Goal: Task Accomplishment & Management: Use online tool/utility

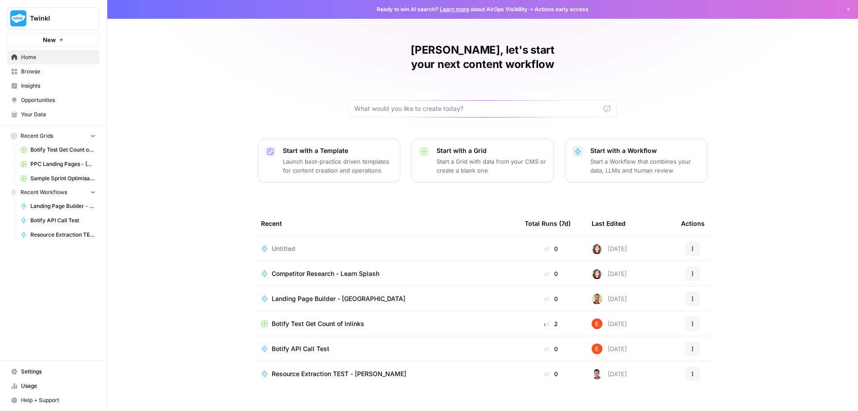
drag, startPoint x: 612, startPoint y: 232, endPoint x: 524, endPoint y: 218, distance: 89.5
click at [612, 243] on div "[DATE]" at bounding box center [608, 248] width 35 height 11
click at [274, 244] on span "Untitled" at bounding box center [284, 248] width 24 height 9
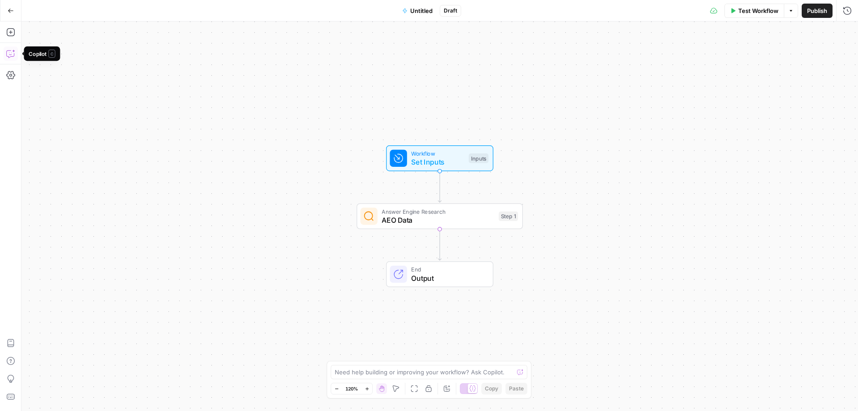
click at [13, 50] on icon "button" at bounding box center [10, 53] width 9 height 9
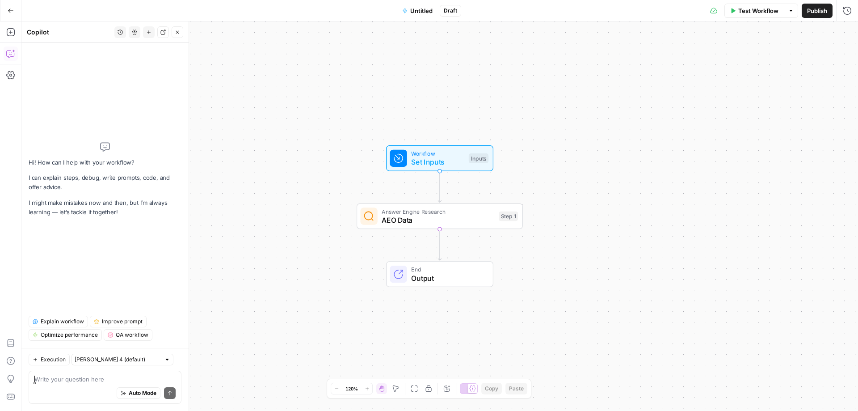
click at [111, 384] on div "Auto Mode Send" at bounding box center [104, 393] width 141 height 20
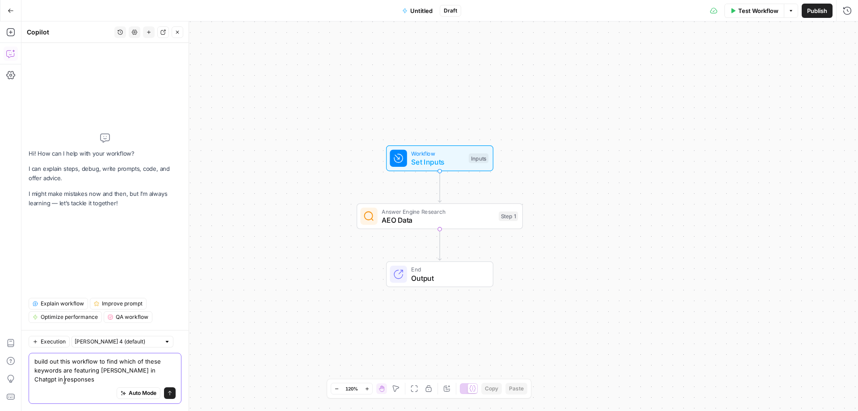
click at [78, 381] on textarea "build out this workflow to find which of these keywords are featuring [PERSON_N…" at bounding box center [104, 369] width 141 height 27
paste textarea "can i home school my child child's homework how to help kids with homework how …"
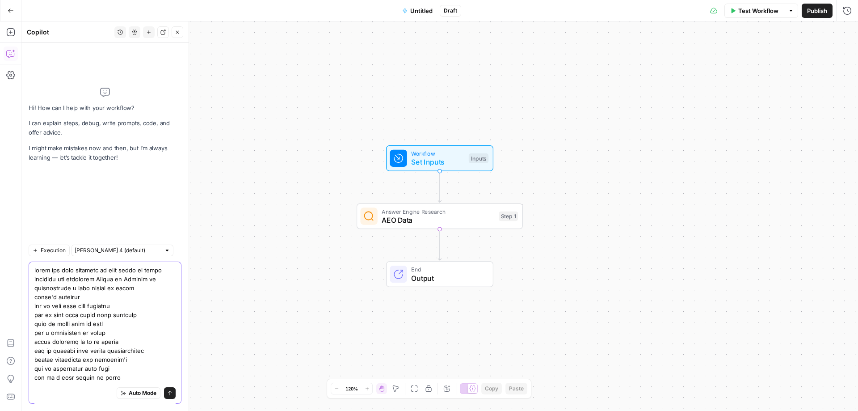
scroll to position [637, 0]
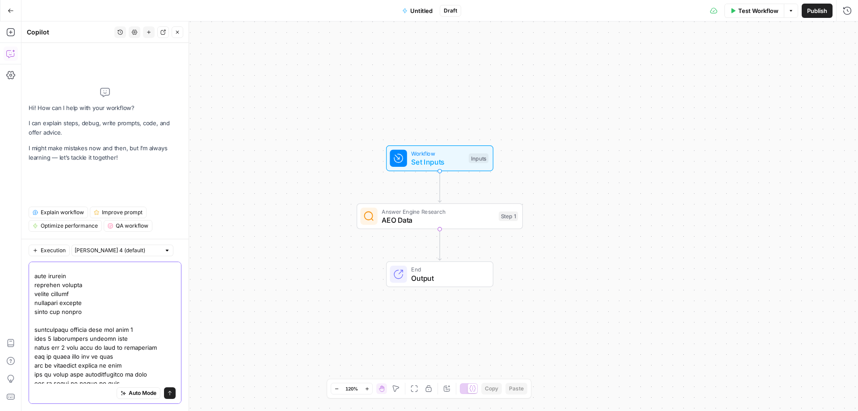
click at [83, 271] on textarea at bounding box center [104, 12] width 141 height 768
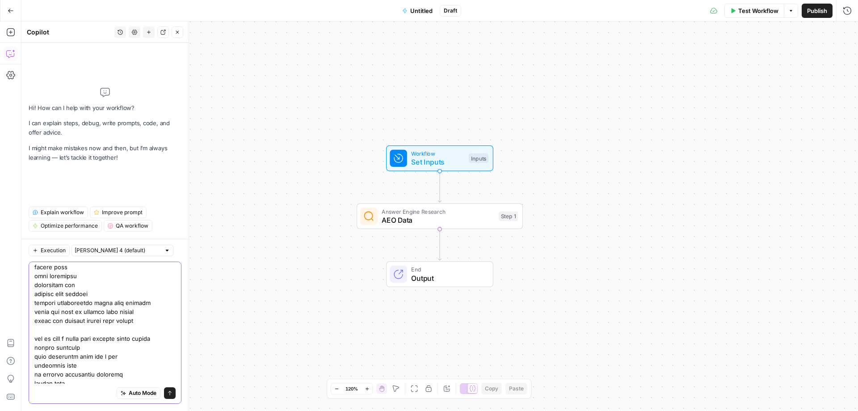
scroll to position [0, 0]
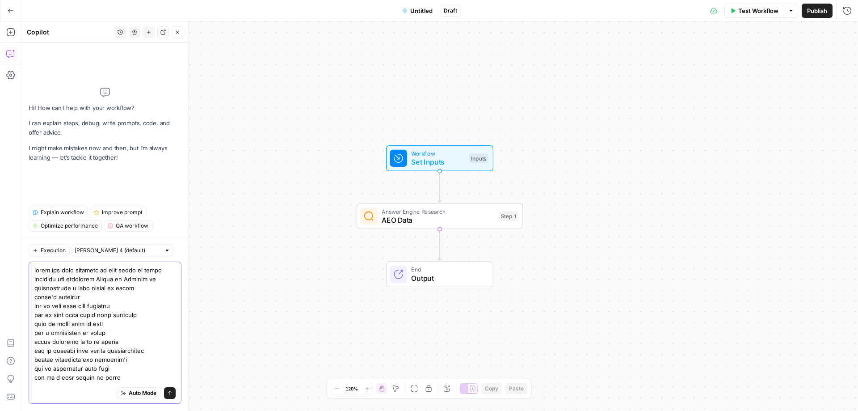
type textarea "build out this workflow to find which of these keywords are featuring Twinkl in…"
click at [34, 268] on div "Auto Mode Send" at bounding box center [105, 332] width 153 height 142
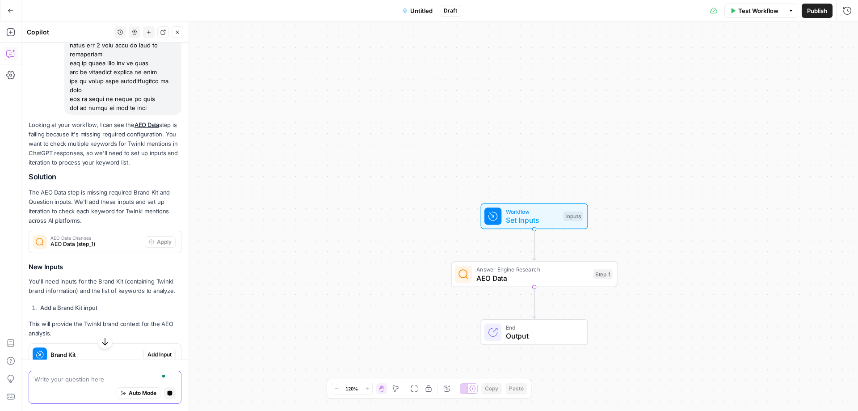
scroll to position [899, 0]
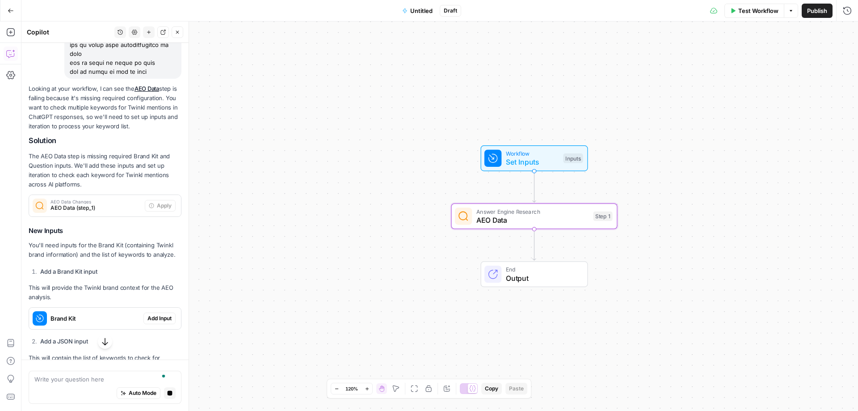
click at [109, 212] on span "AEO Data (step_1)" at bounding box center [95, 208] width 91 height 8
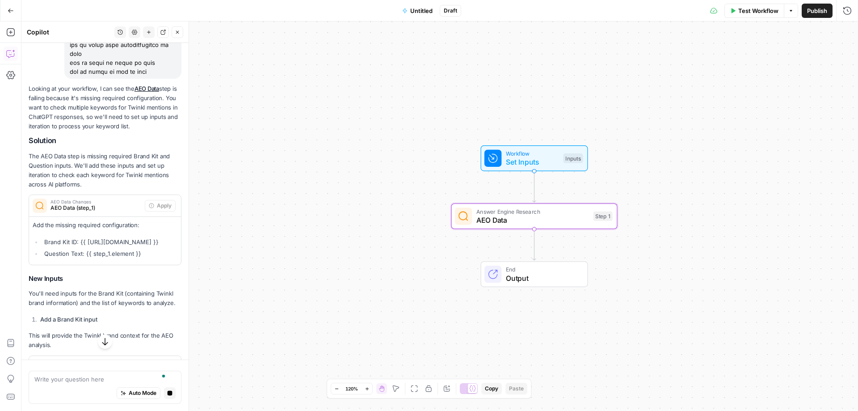
click at [112, 212] on span "AEO Data (step_1)" at bounding box center [95, 208] width 91 height 8
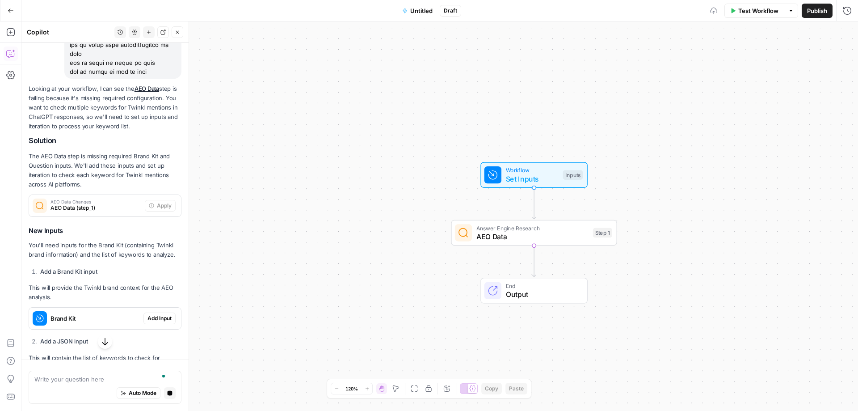
scroll to position [1033, 0]
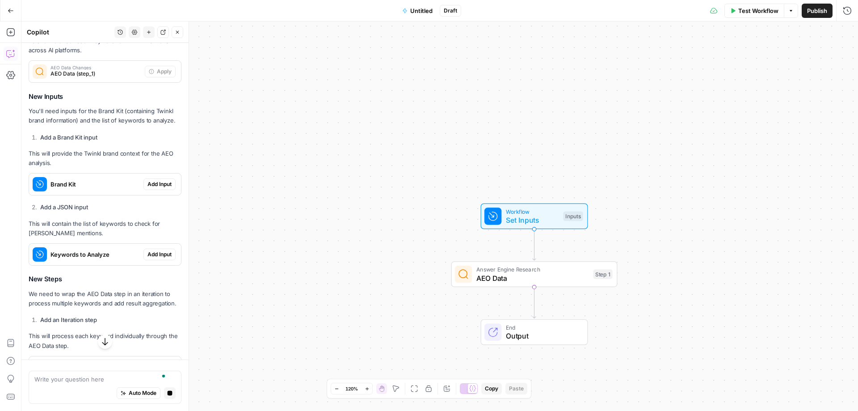
click at [158, 190] on button "Add Input" at bounding box center [159, 184] width 32 height 12
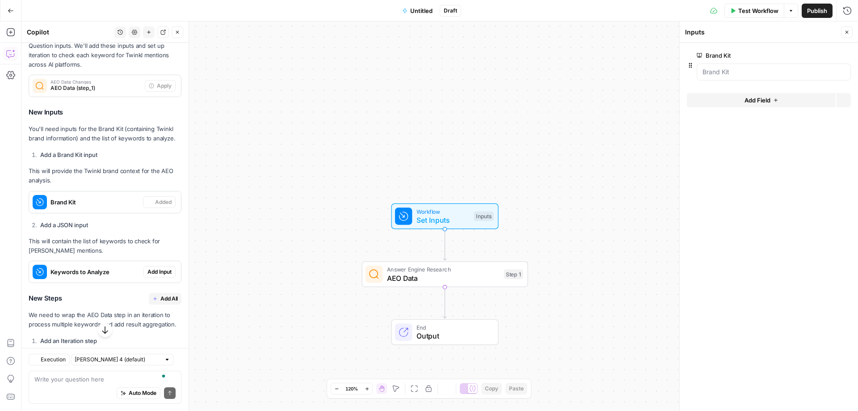
scroll to position [1226, 0]
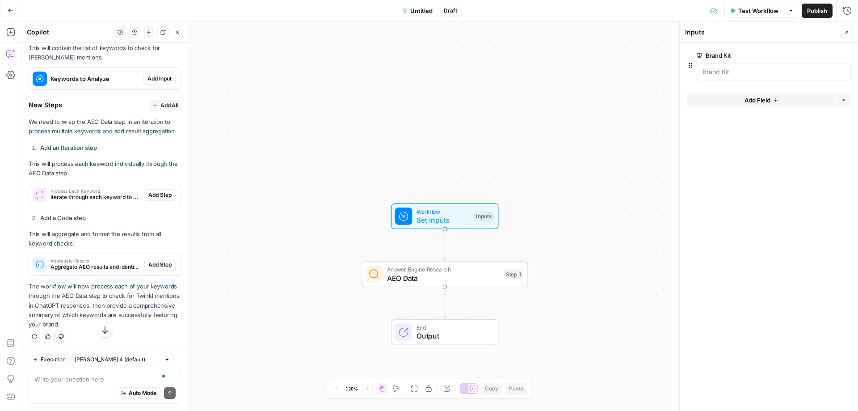
click at [152, 275] on div "Aggregate Results Aggregate AEO results and identify keywords where Twinkl appe…" at bounding box center [105, 264] width 152 height 21
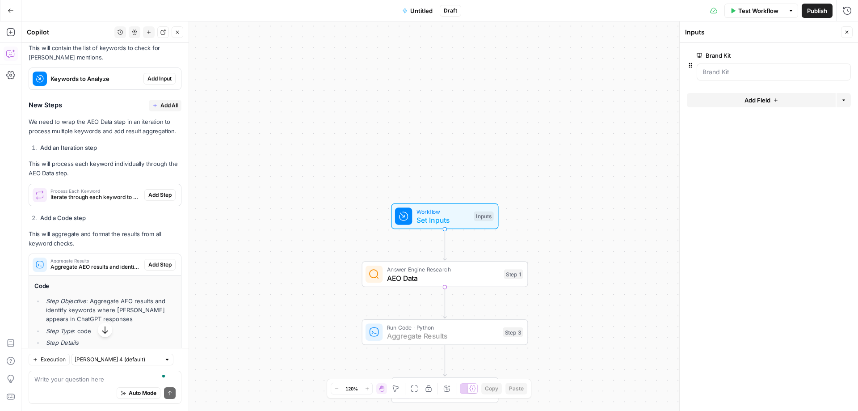
click at [155, 268] on span "Add Step" at bounding box center [159, 264] width 23 height 8
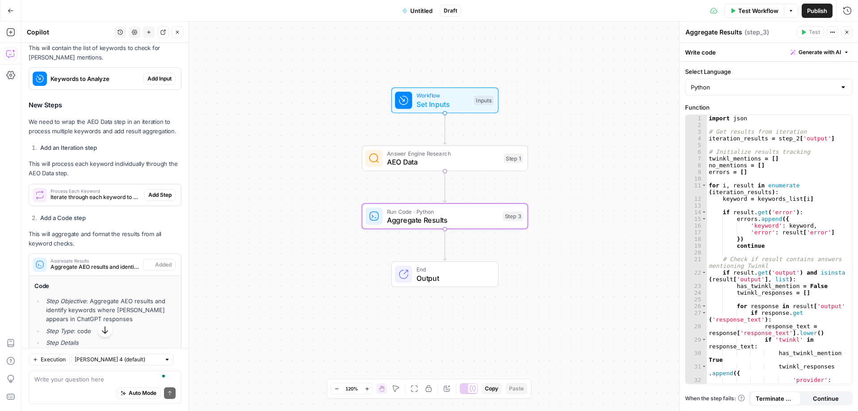
type textarea "Aggregate Results"
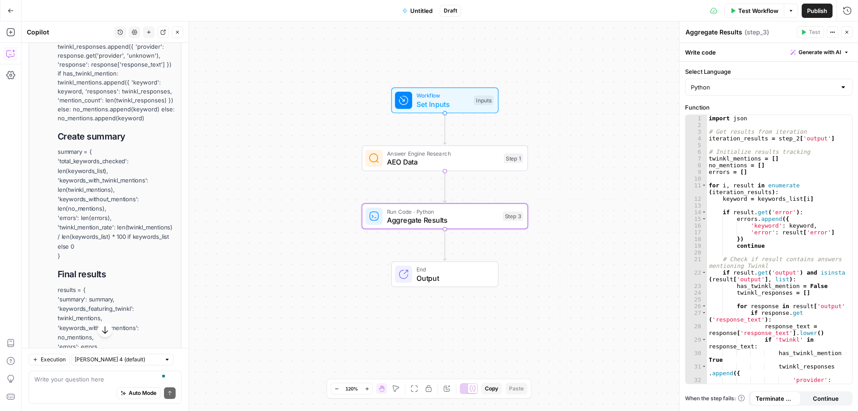
scroll to position [1975, 0]
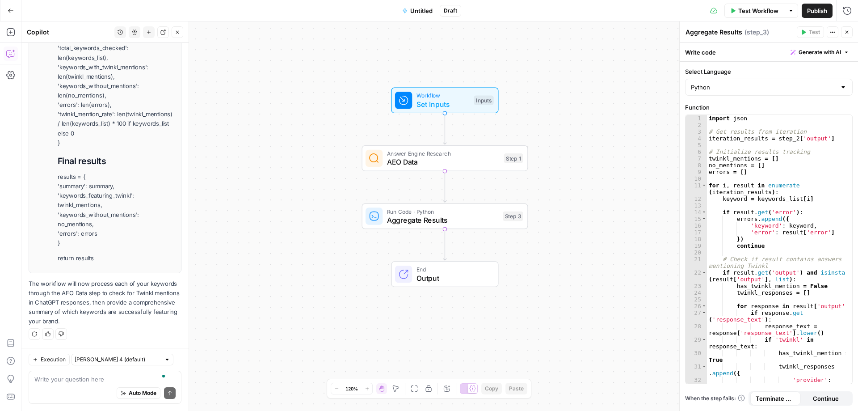
click at [746, 13] on span "Test Workflow" at bounding box center [758, 10] width 40 height 9
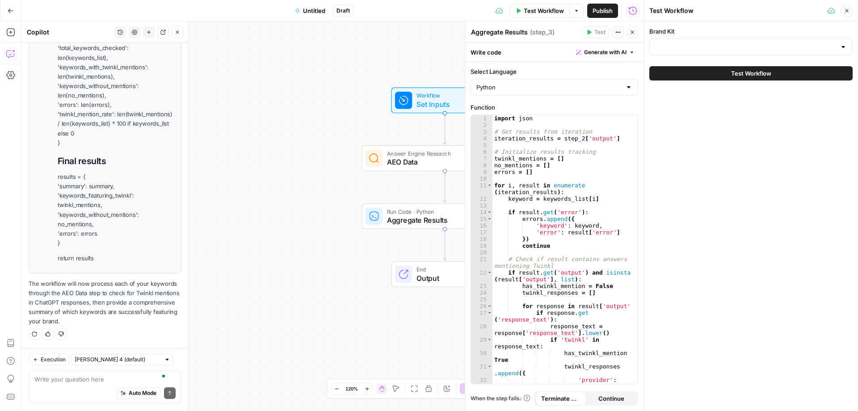
click at [711, 52] on div at bounding box center [750, 46] width 203 height 17
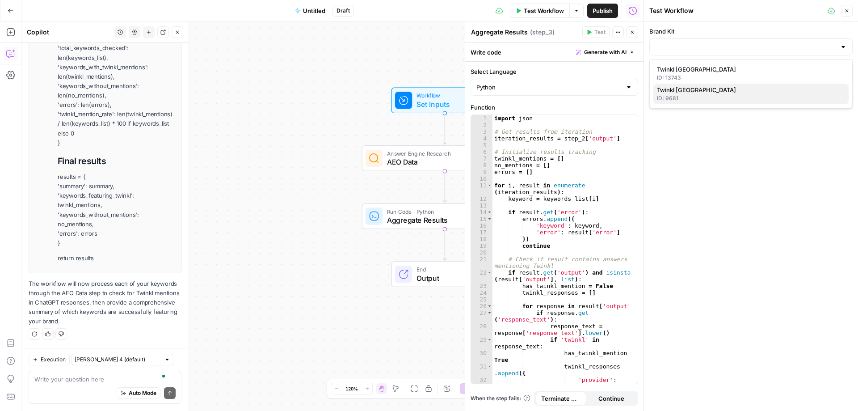
click at [663, 100] on div "ID: 9681" at bounding box center [751, 98] width 188 height 8
type input "Twinkl [GEOGRAPHIC_DATA]"
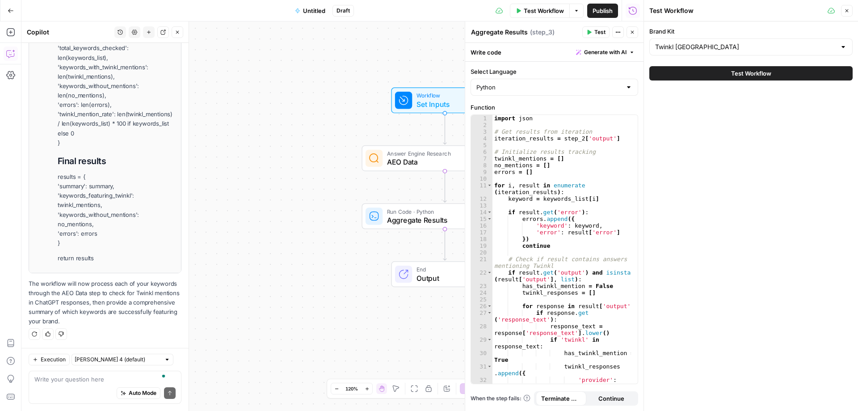
click at [701, 74] on button "Test Workflow" at bounding box center [750, 73] width 203 height 14
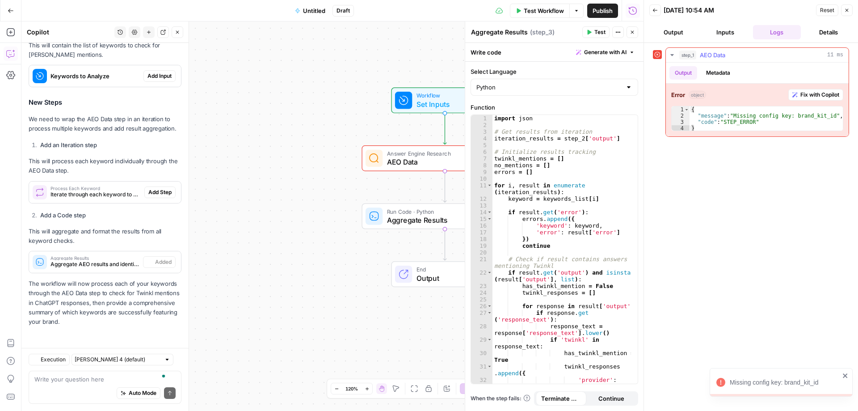
scroll to position [1273, 0]
type textarea "**********"
click at [713, 122] on div "{ "message" : "Missing config key: brand_kit_id" , "code" : "STEP_ERROR" }" at bounding box center [765, 125] width 153 height 38
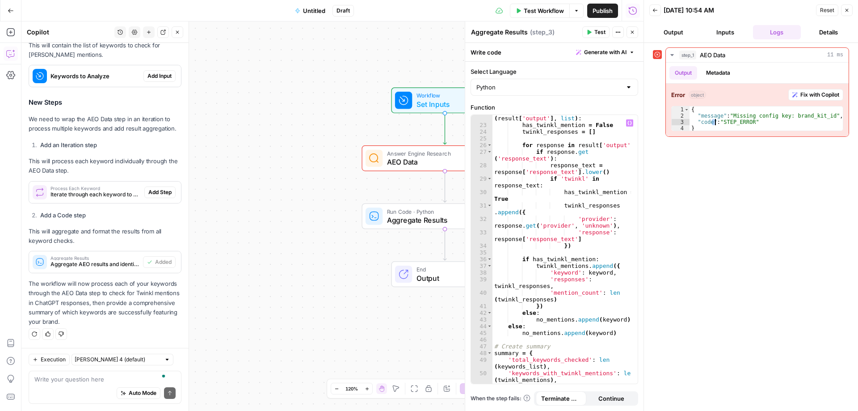
scroll to position [188, 0]
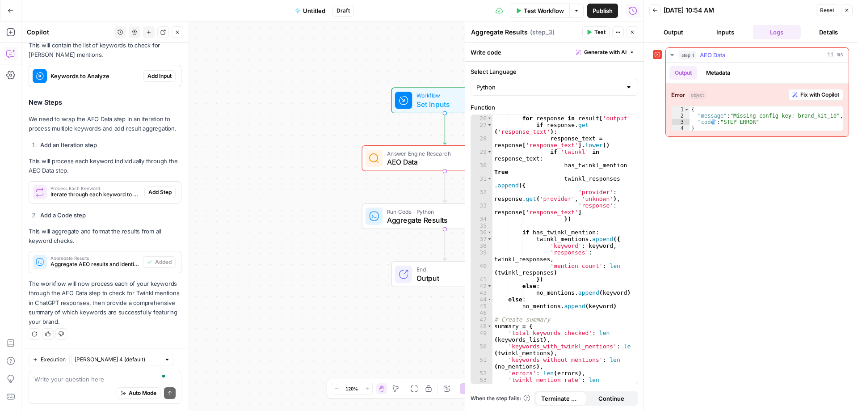
click at [814, 92] on span "Fix with Copilot" at bounding box center [819, 95] width 39 height 8
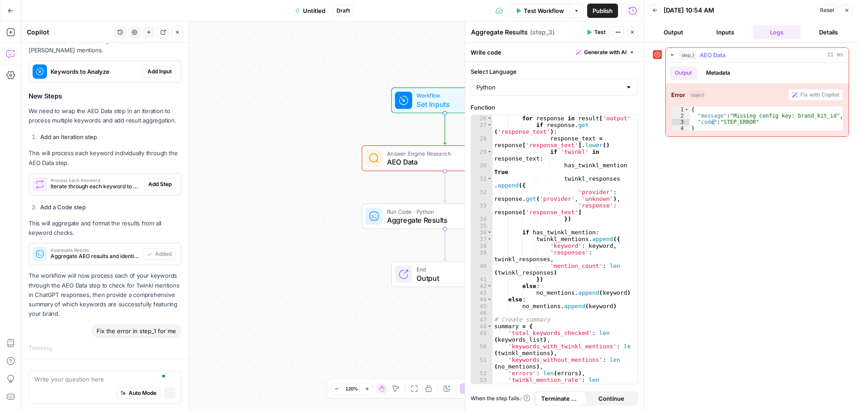
scroll to position [1260, 0]
click at [309, 8] on span "Untitled" at bounding box center [314, 10] width 22 height 9
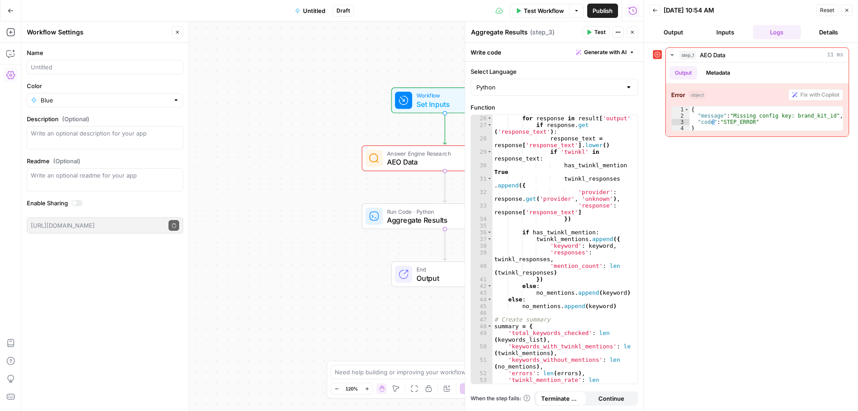
click at [310, 11] on span "Untitled" at bounding box center [314, 10] width 22 height 9
click at [125, 67] on input "Name" at bounding box center [105, 67] width 148 height 9
type input "AEO in Parents KWs"
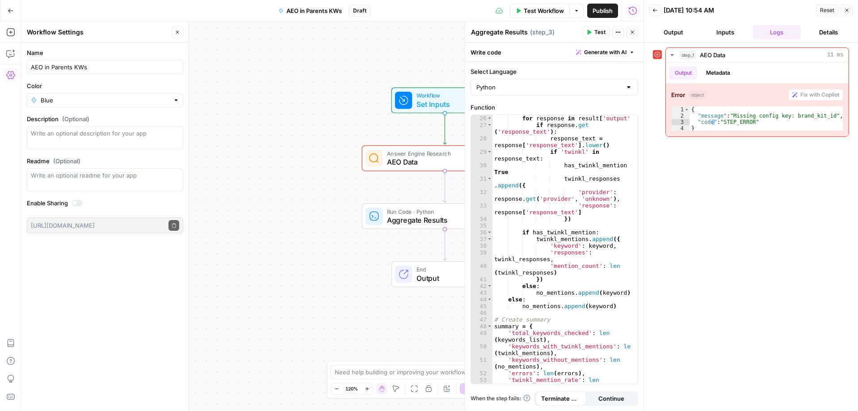
click at [281, 102] on div "Workflow Set Inputs Inputs Error Answer Engine Research AEO Data Step 1 Run Cod…" at bounding box center [332, 215] width 622 height 389
click at [174, 34] on button "Close" at bounding box center [178, 32] width 12 height 12
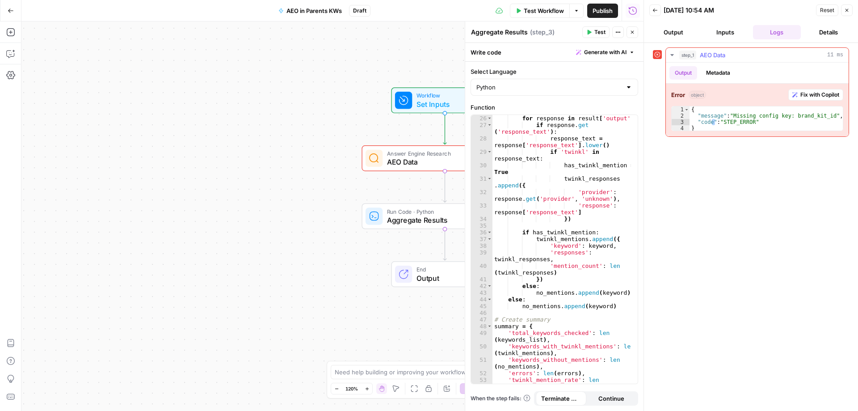
click at [801, 96] on span "Fix with Copilot" at bounding box center [819, 95] width 39 height 8
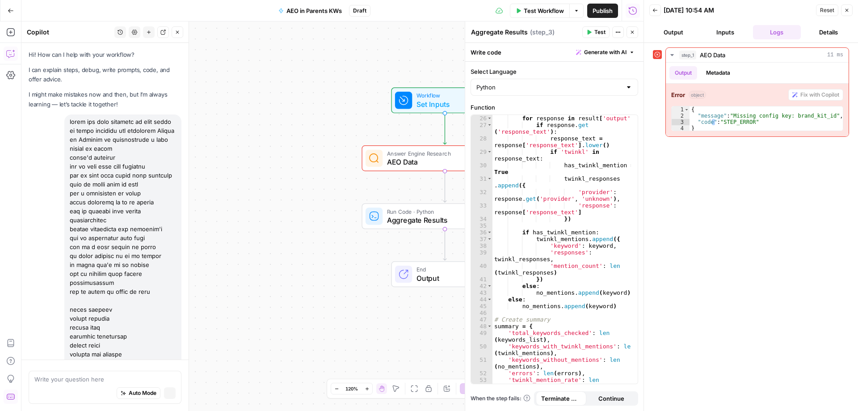
scroll to position [1546, 0]
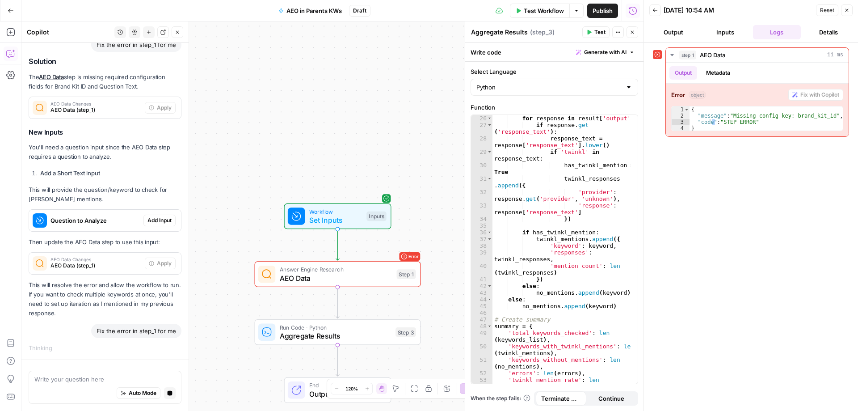
click at [148, 221] on span "Add Input" at bounding box center [159, 220] width 24 height 8
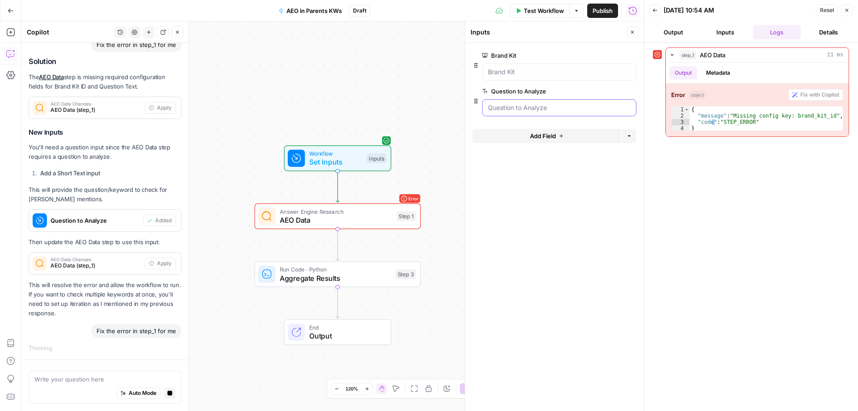
click at [544, 109] on Analyze "Question to Analyze" at bounding box center [559, 107] width 143 height 9
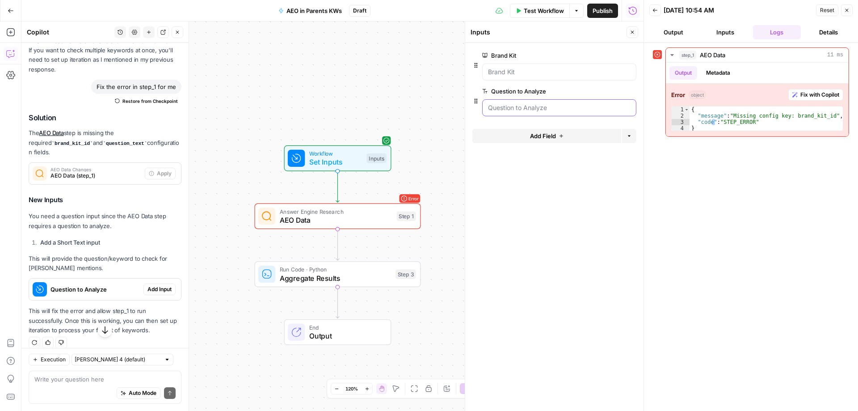
scroll to position [1828, 0]
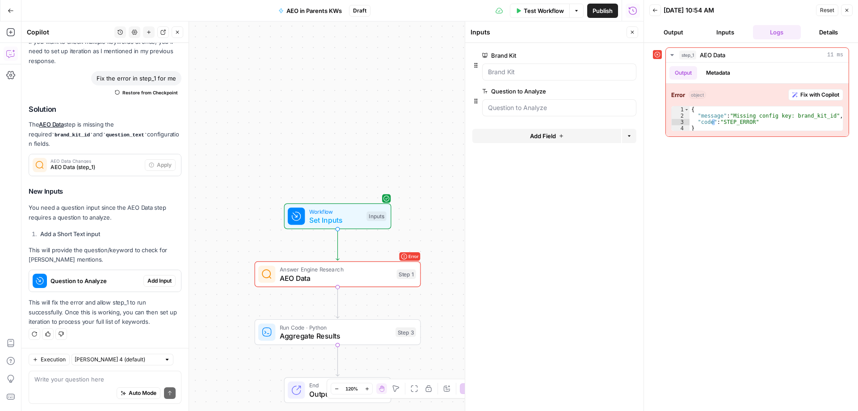
click at [147, 284] on span "Add Input" at bounding box center [159, 281] width 24 height 8
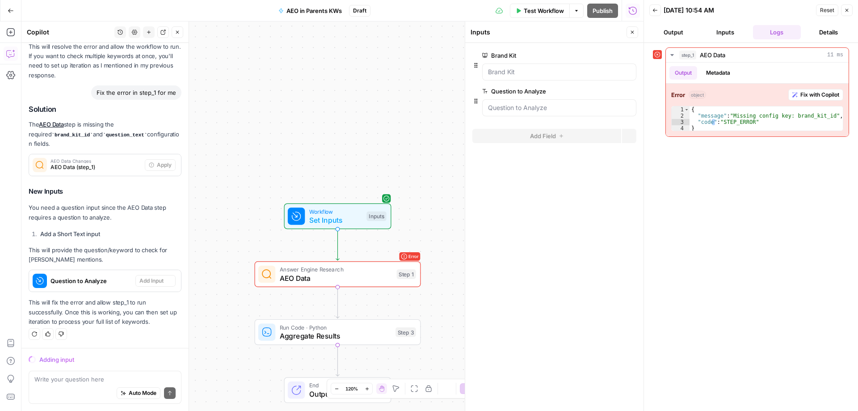
scroll to position [1785, 0]
click at [513, 81] on div "Brand Kit edit field Delete group" at bounding box center [554, 68] width 164 height 36
click at [512, 79] on div at bounding box center [559, 71] width 154 height 17
click at [512, 76] on Kit "Brand Kit" at bounding box center [559, 71] width 143 height 9
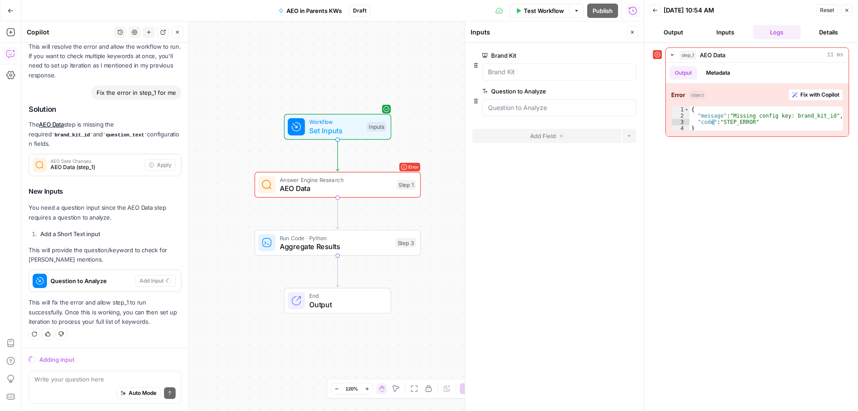
click at [365, 245] on span "Aggregate Results" at bounding box center [336, 246] width 112 height 11
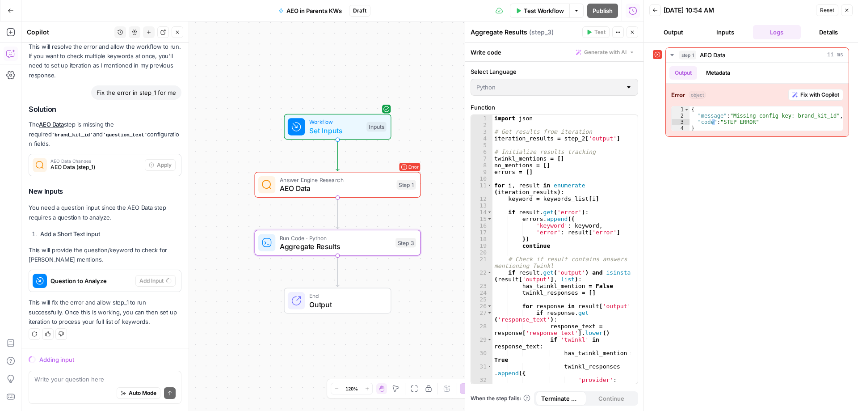
click at [628, 87] on div at bounding box center [628, 87] width 7 height 9
click at [346, 182] on span "Answer Engine Research" at bounding box center [336, 180] width 113 height 8
click at [346, 128] on span "Set Inputs" at bounding box center [336, 130] width 53 height 11
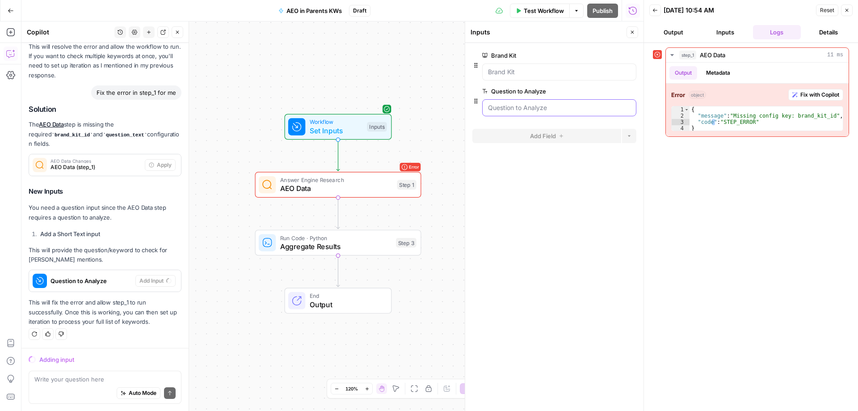
click at [502, 107] on Analyze "Question to Analyze" at bounding box center [559, 107] width 143 height 9
click at [503, 107] on Analyze "Question to Analyze" at bounding box center [559, 107] width 143 height 9
click at [505, 108] on Analyze "Question to Analyze" at bounding box center [559, 107] width 143 height 9
click at [511, 106] on Analyze "Question to Analyze" at bounding box center [559, 107] width 143 height 9
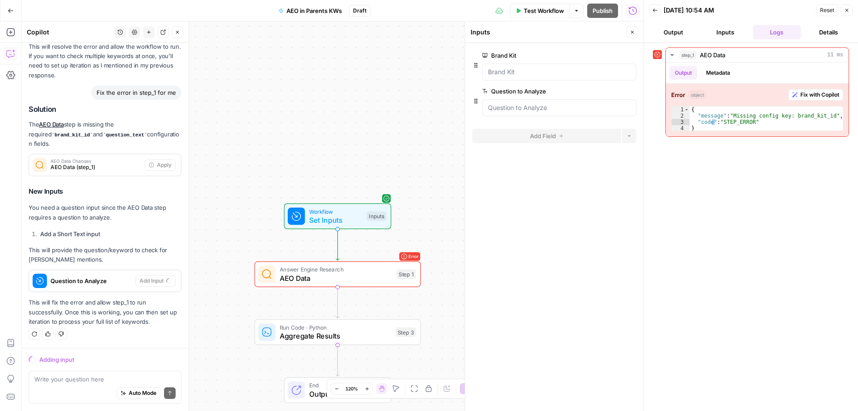
click at [313, 225] on div "Workflow Set Inputs Inputs" at bounding box center [337, 216] width 107 height 26
click at [344, 217] on span "Set Inputs" at bounding box center [335, 219] width 53 height 11
click at [591, 8] on div "Test Workflow Options Publish Run History" at bounding box center [506, 10] width 273 height 21
click at [305, 224] on div "Workflow Set Inputs Inputs" at bounding box center [337, 216] width 99 height 18
click at [847, 8] on icon "button" at bounding box center [846, 10] width 5 height 5
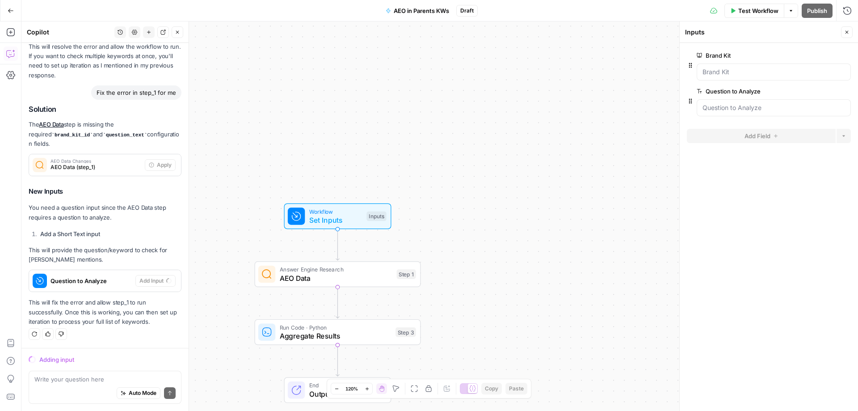
click at [344, 211] on span "Workflow" at bounding box center [335, 211] width 53 height 8
click at [768, 11] on span "Test Workflow" at bounding box center [758, 10] width 40 height 9
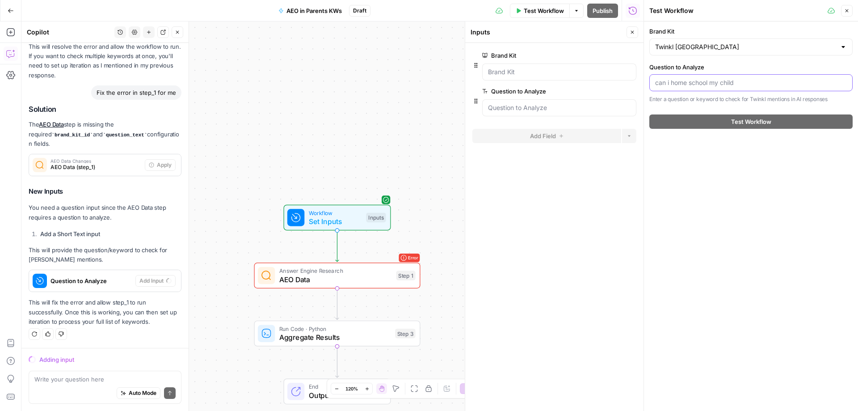
click at [693, 83] on input "Question to Analyze" at bounding box center [751, 82] width 192 height 9
click at [693, 82] on input "Question to Analyze" at bounding box center [751, 82] width 192 height 9
click at [710, 83] on input "Question to Analyze" at bounding box center [751, 82] width 192 height 9
click at [688, 84] on input "Question to Analyze" at bounding box center [751, 82] width 192 height 9
paste input "recommended reading list for year 3 year 4 recommended reading list books for 7…"
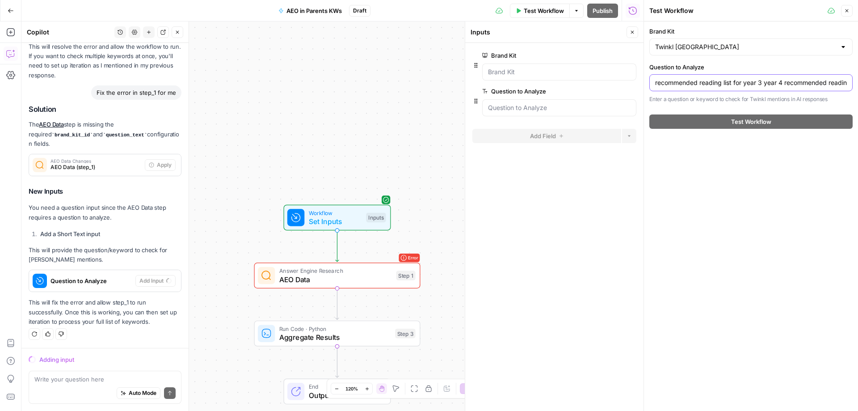
scroll to position [0, 633]
type input "recommended reading list for year 3 year 4 recommended reading list books for 7…"
click at [672, 81] on input "recommended reading list for year 3 year 4 recommended reading list books for 7…" at bounding box center [751, 82] width 192 height 9
click at [673, 81] on input "recommended reading list for year 3 year 4 recommended reading list books for 7…" at bounding box center [751, 82] width 192 height 9
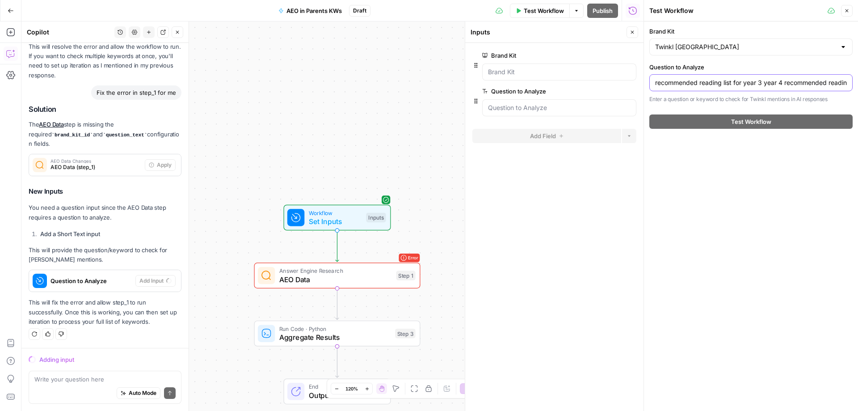
click at [673, 81] on input "recommended reading list for year 3 year 4 recommended reading list books for 7…" at bounding box center [751, 82] width 192 height 9
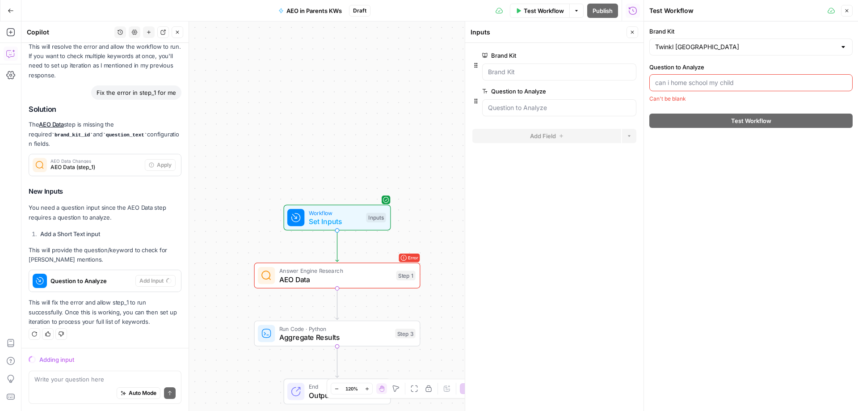
paste input "how to teach my child to read"
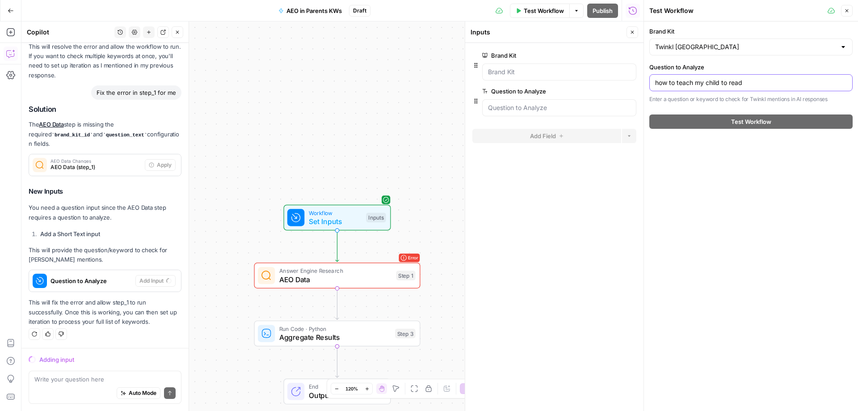
type input "how to teach my child to read"
click at [667, 171] on div "Brand Kit Twinkl [GEOGRAPHIC_DATA] Question to Analyze how to teach my child to…" at bounding box center [751, 215] width 214 height 389
click at [656, 196] on div "Brand Kit Twinkl [GEOGRAPHIC_DATA] Question to Analyze how to teach my child to…" at bounding box center [751, 215] width 214 height 389
click at [447, 208] on div "Workflow Set Inputs Inputs Error Answer Engine Research AEO Data Step 1 Run Cod…" at bounding box center [332, 215] width 622 height 389
click at [842, 12] on button "Close" at bounding box center [847, 11] width 12 height 12
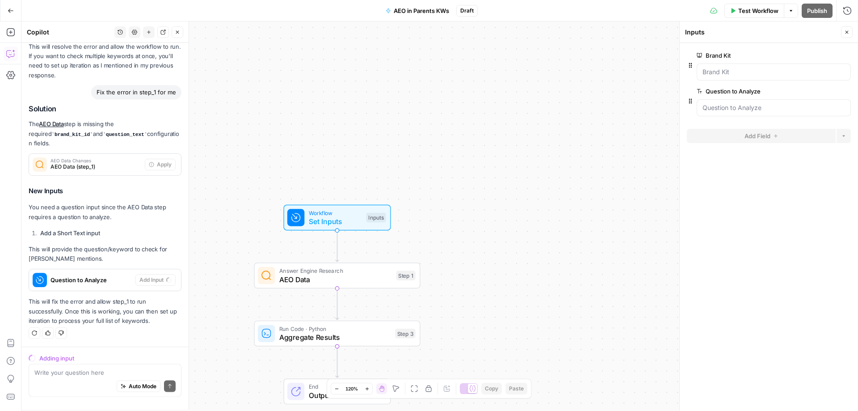
scroll to position [1785, 0]
click at [749, 106] on Analyze "Question to Analyze" at bounding box center [773, 107] width 143 height 9
click at [749, 104] on Analyze "Question to Analyze" at bounding box center [773, 107] width 143 height 9
click at [742, 11] on span "Test Workflow" at bounding box center [758, 10] width 40 height 9
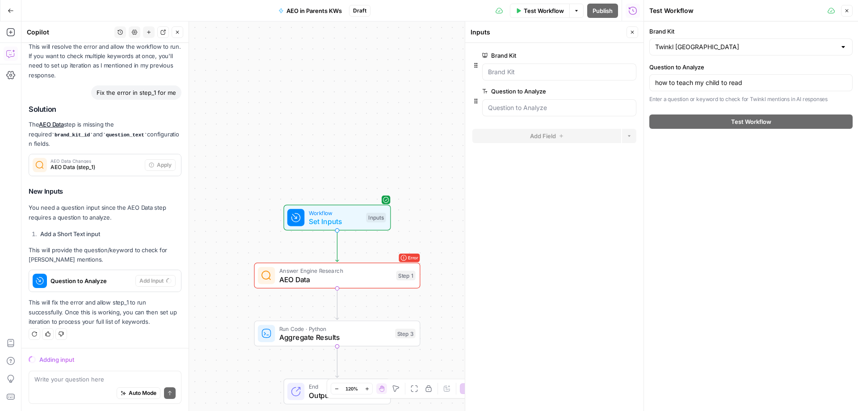
click at [849, 9] on icon "button" at bounding box center [846, 10] width 5 height 5
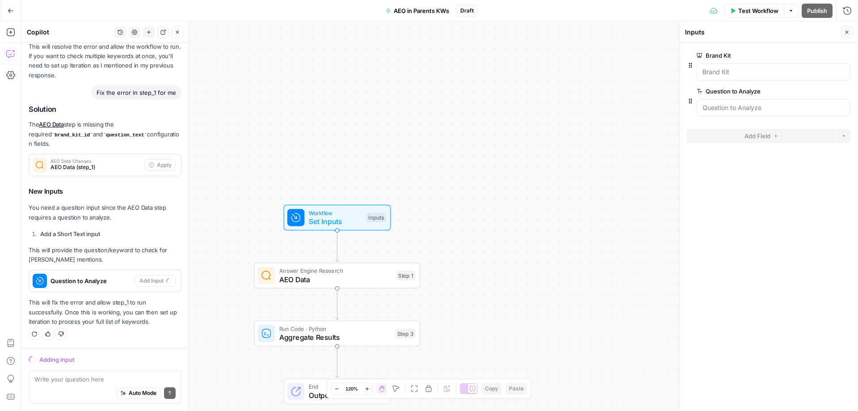
click at [302, 272] on span "Answer Engine Research" at bounding box center [335, 270] width 113 height 8
click at [366, 271] on span "Answer Engine Research" at bounding box center [336, 270] width 113 height 8
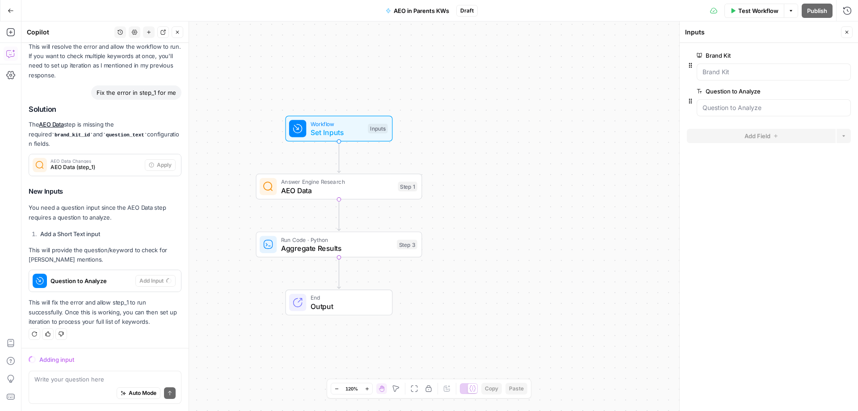
click at [358, 244] on span "Aggregate Results" at bounding box center [337, 248] width 112 height 11
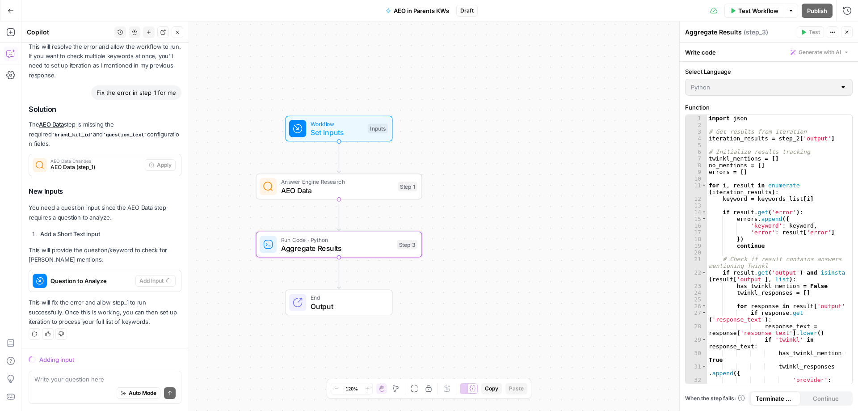
click at [351, 184] on span "Answer Engine Research" at bounding box center [337, 181] width 113 height 8
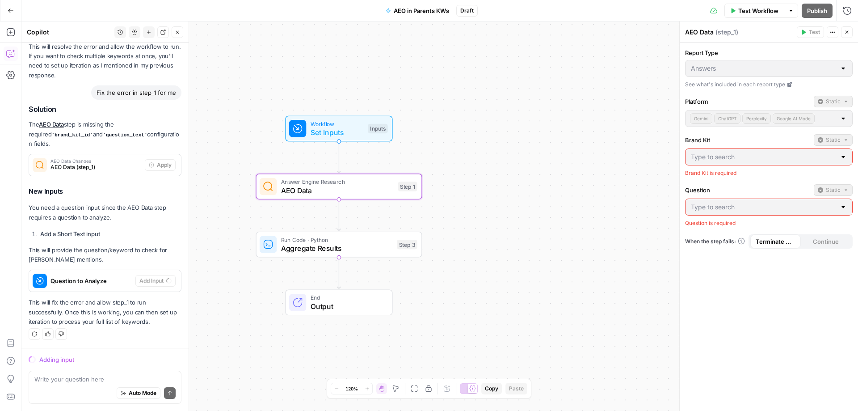
click at [841, 206] on div at bounding box center [842, 206] width 7 height 9
click at [747, 202] on div at bounding box center [769, 206] width 168 height 17
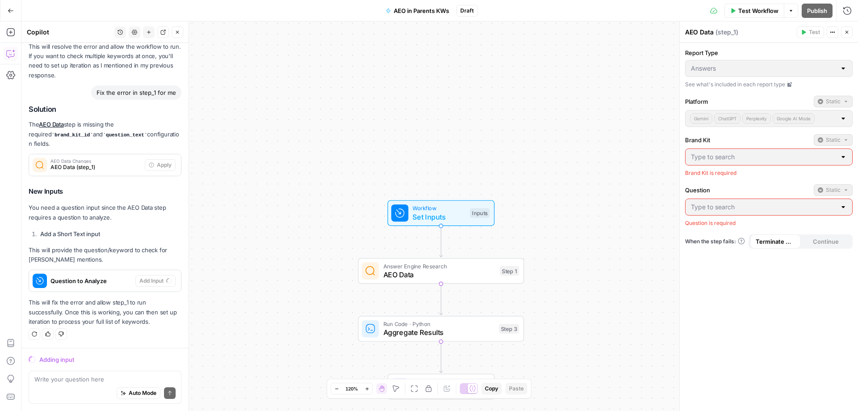
click at [65, 280] on span "Question to Analyze" at bounding box center [90, 280] width 81 height 9
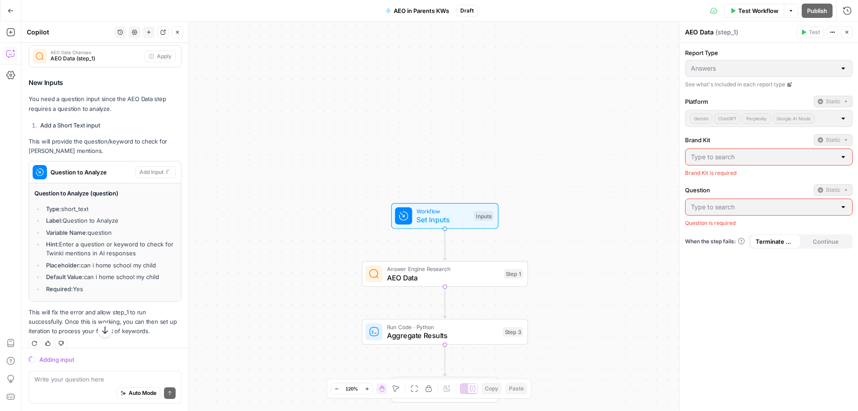
scroll to position [1903, 0]
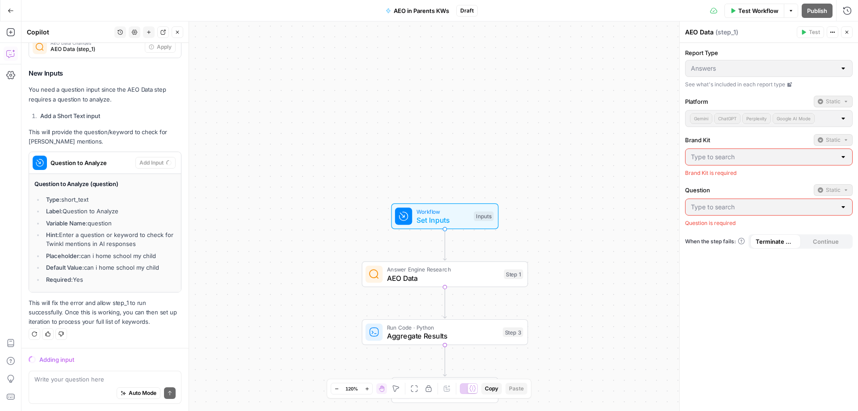
click at [90, 197] on li "Type: short_text" at bounding box center [110, 199] width 132 height 9
drag, startPoint x: 51, startPoint y: 160, endPoint x: 213, endPoint y: 195, distance: 165.4
click at [221, 200] on body "Twinkl New Home Browse Insights Opportunities Your Data Recent Grids Botify Tes…" at bounding box center [429, 205] width 858 height 411
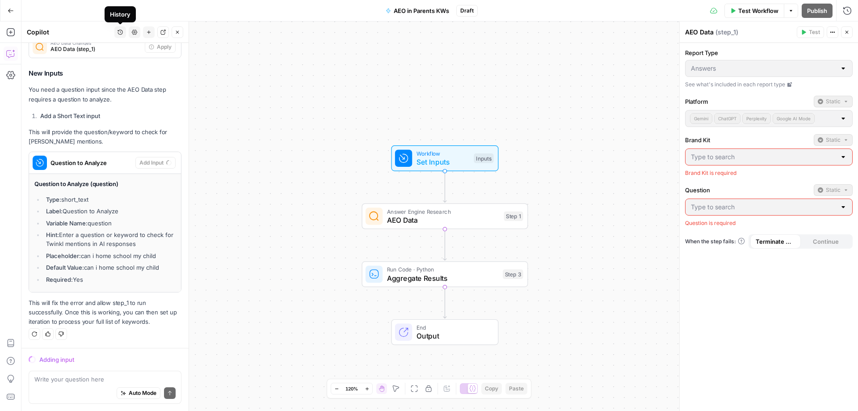
click at [8, 55] on icon "button" at bounding box center [10, 53] width 9 height 9
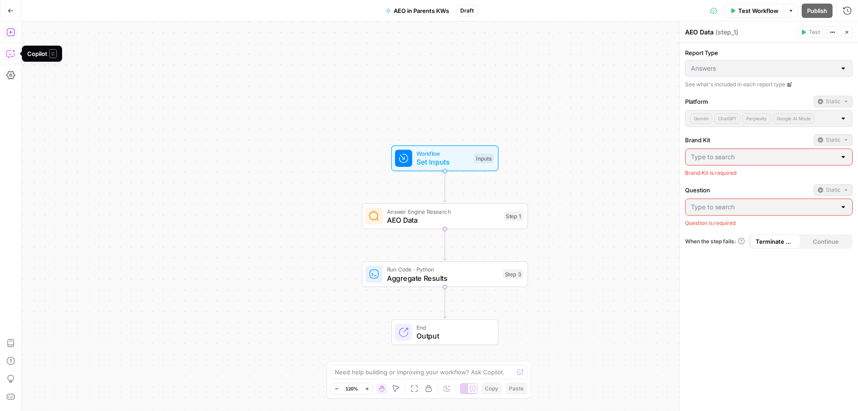
click at [9, 30] on icon "button" at bounding box center [10, 32] width 9 height 9
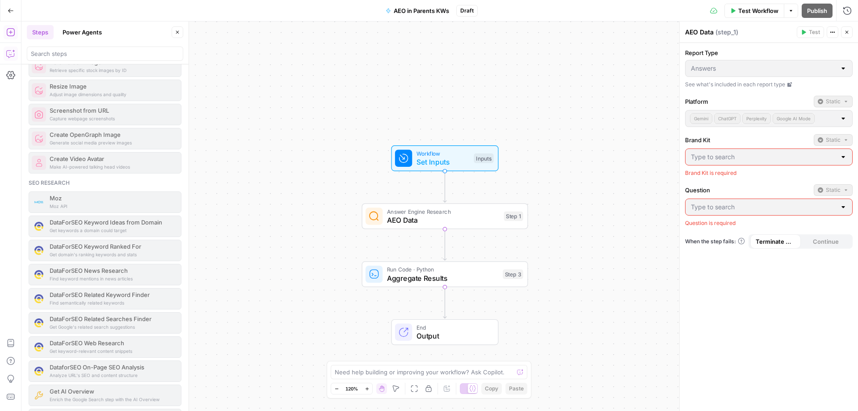
scroll to position [715, 0]
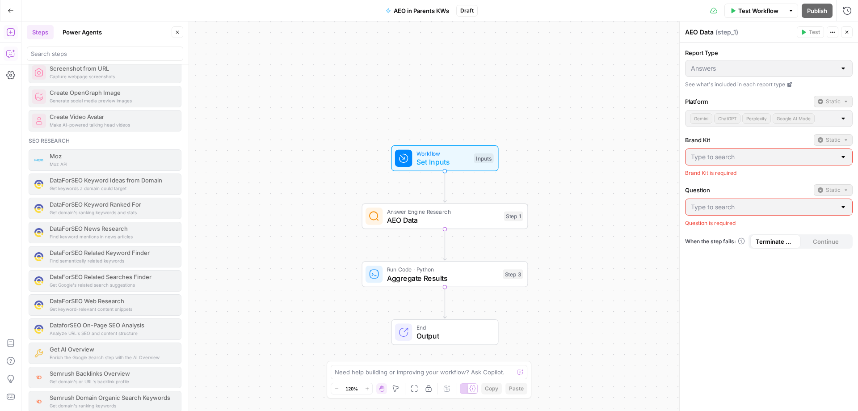
click at [689, 88] on div "Report Type Answers See what's included in each report type Platform Static Gem…" at bounding box center [768, 227] width 178 height 368
click at [846, 11] on icon "button" at bounding box center [847, 10] width 9 height 9
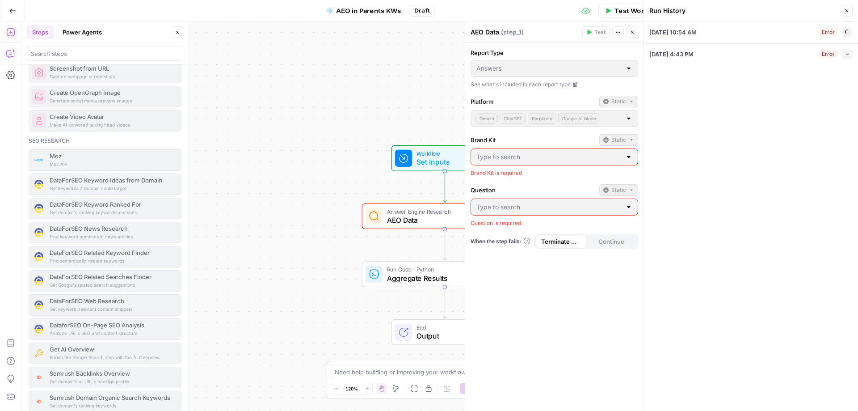
type input "Twinkl [GEOGRAPHIC_DATA]"
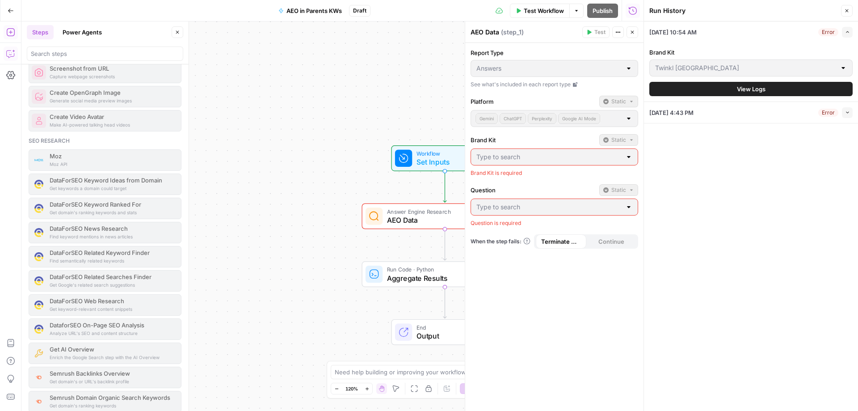
drag, startPoint x: 843, startPoint y: 66, endPoint x: 834, endPoint y: 63, distance: 8.8
click at [843, 66] on div at bounding box center [842, 67] width 7 height 9
click at [846, 9] on icon "button" at bounding box center [846, 10] width 5 height 5
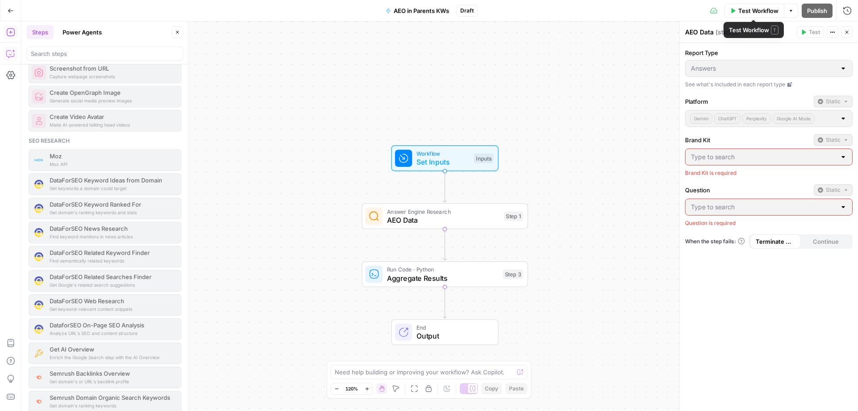
click at [752, 11] on span "Test Workflow" at bounding box center [758, 10] width 40 height 9
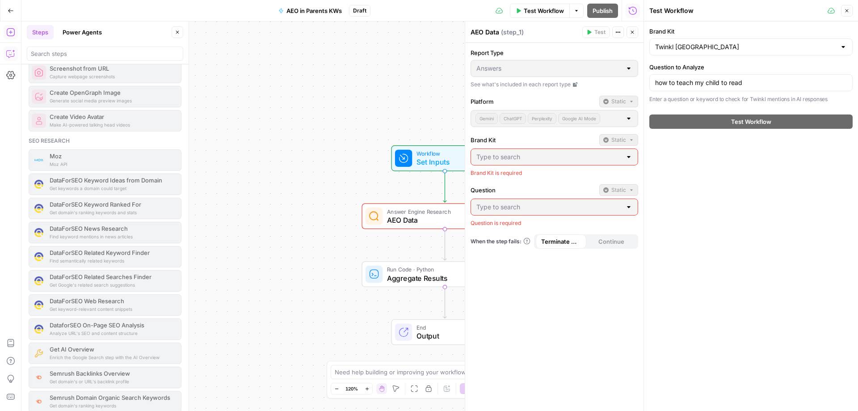
click at [619, 33] on icon "button" at bounding box center [617, 31] width 5 height 5
click at [280, 281] on div "Workflow Set Inputs Inputs Error Answer Engine Research AEO Data Step 1 Run Cod…" at bounding box center [332, 215] width 622 height 389
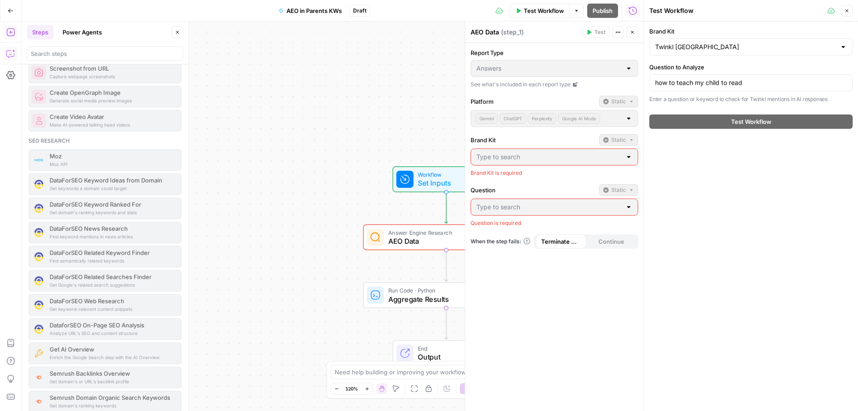
click at [633, 29] on button "Close" at bounding box center [632, 32] width 12 height 12
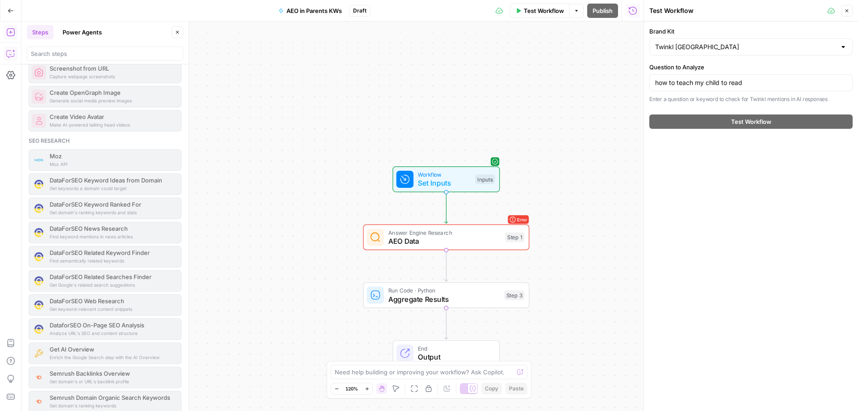
click at [5, 55] on button "Copilot" at bounding box center [11, 53] width 14 height 14
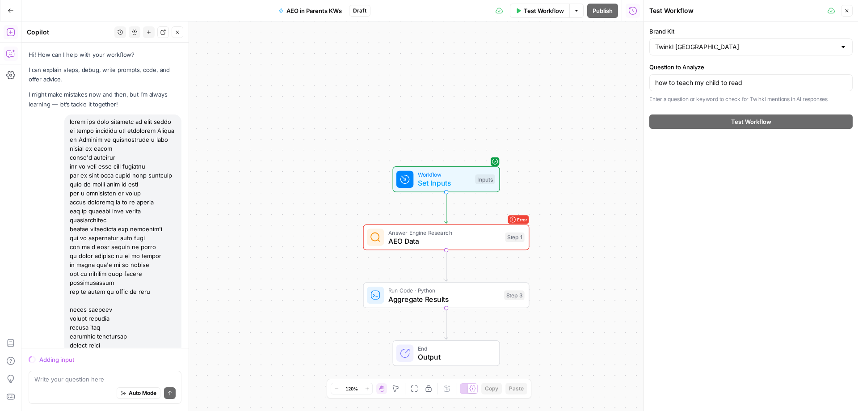
scroll to position [1785, 0]
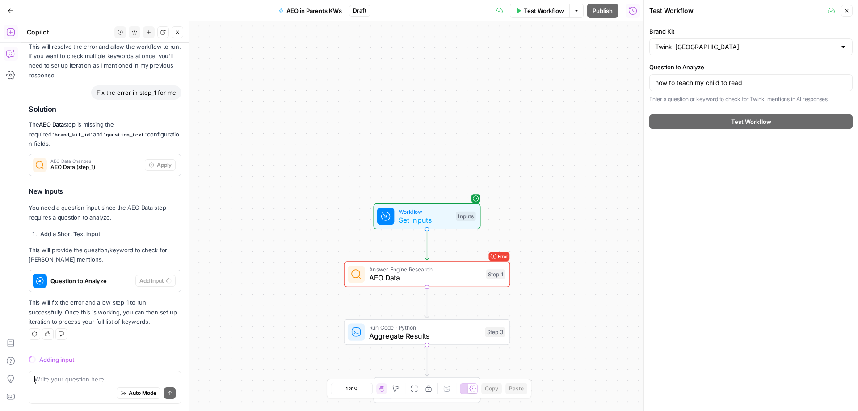
click at [847, 13] on icon "button" at bounding box center [846, 10] width 5 height 5
